Goal: Information Seeking & Learning: Learn about a topic

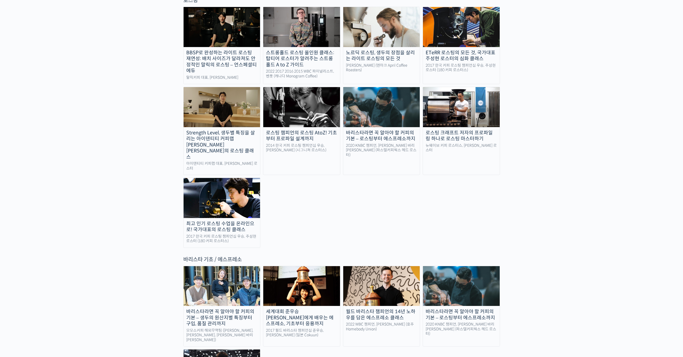
scroll to position [578, 0]
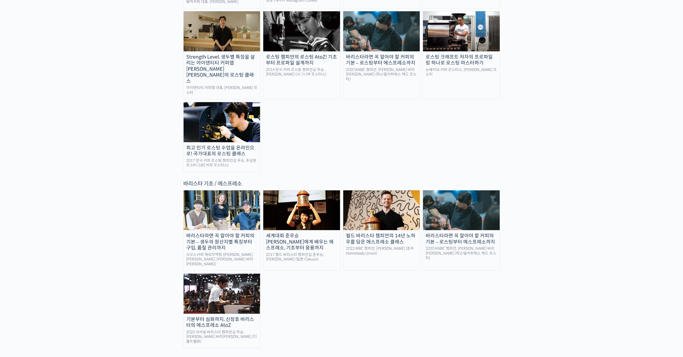
click at [324, 207] on link "세계대회 준우승 미키 스즈키에게 배우는 에스프레소, 기초부터 응용까지 2017 월드 바리스타 챔피언십 준우승, 미키 스즈키 (일본 Cokuun)" at bounding box center [301, 230] width 77 height 81
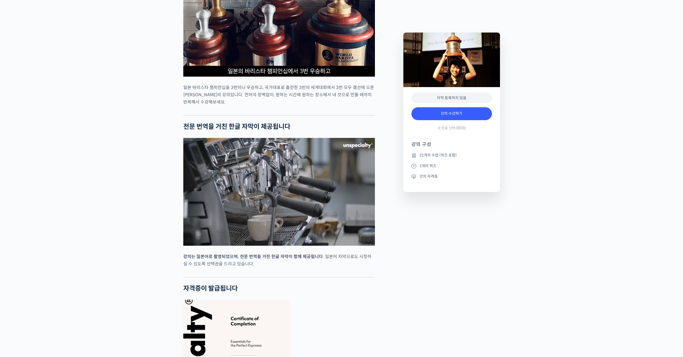
scroll to position [1598, 0]
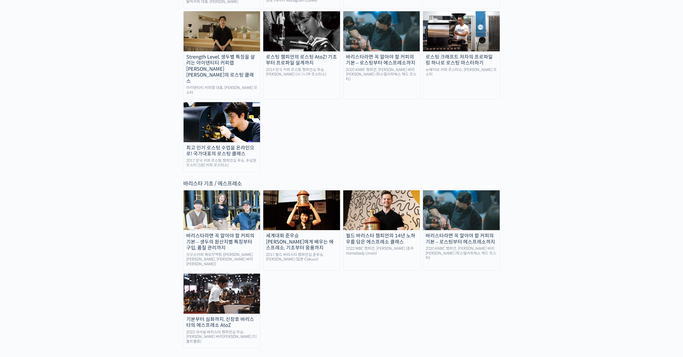
click at [462, 246] on div "2020 KNBC 챔피언, [PERSON_NAME] 바리[PERSON_NAME] (파스텔커피웍스 헤드 로스터)" at bounding box center [461, 253] width 77 height 14
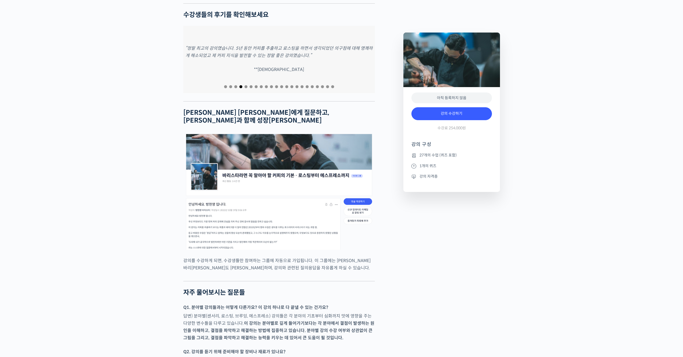
scroll to position [1875, 0]
